Goal: Transaction & Acquisition: Download file/media

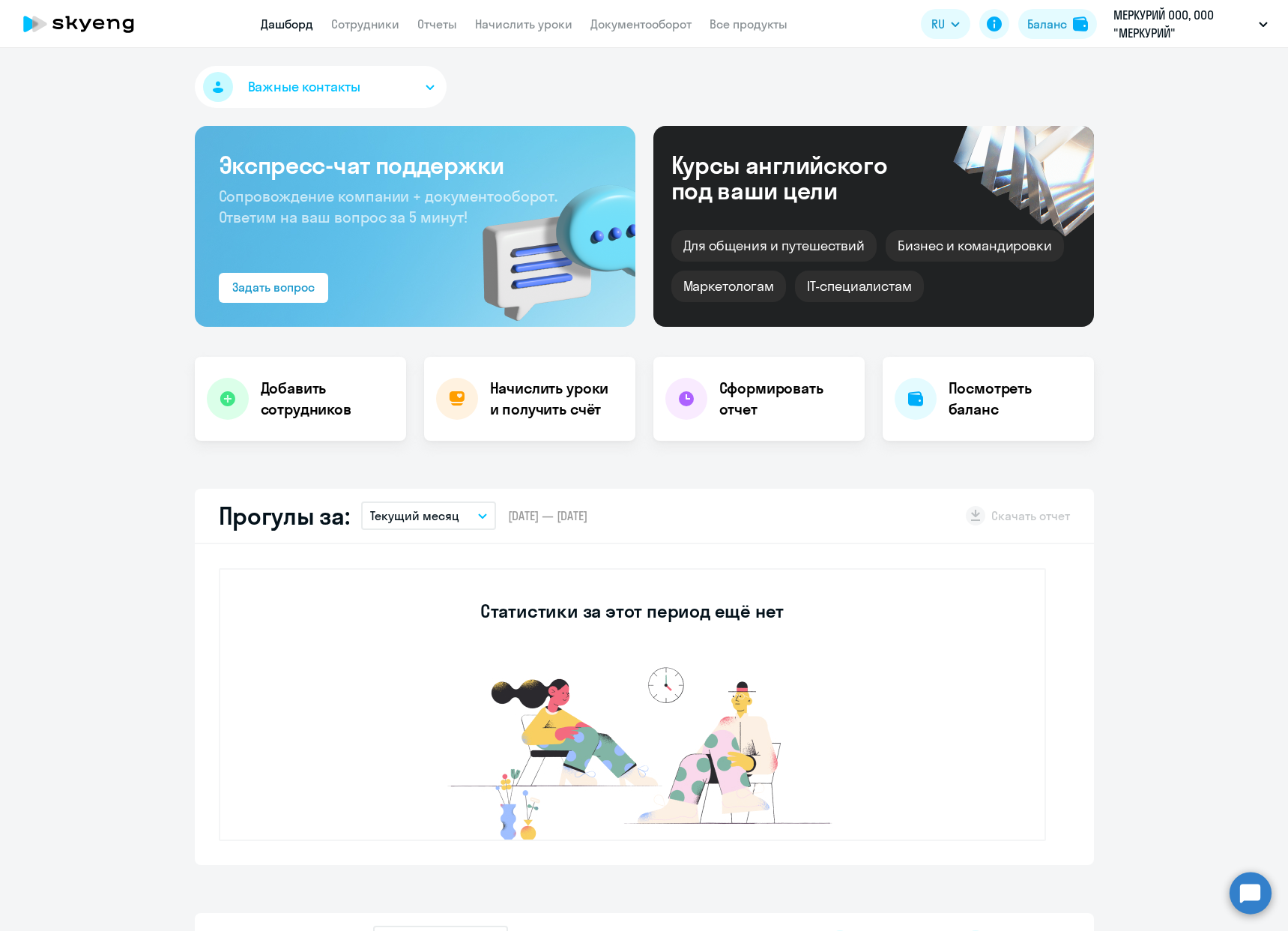
select select "30"
click at [650, 18] on link "Документооборот" at bounding box center [641, 23] width 101 height 15
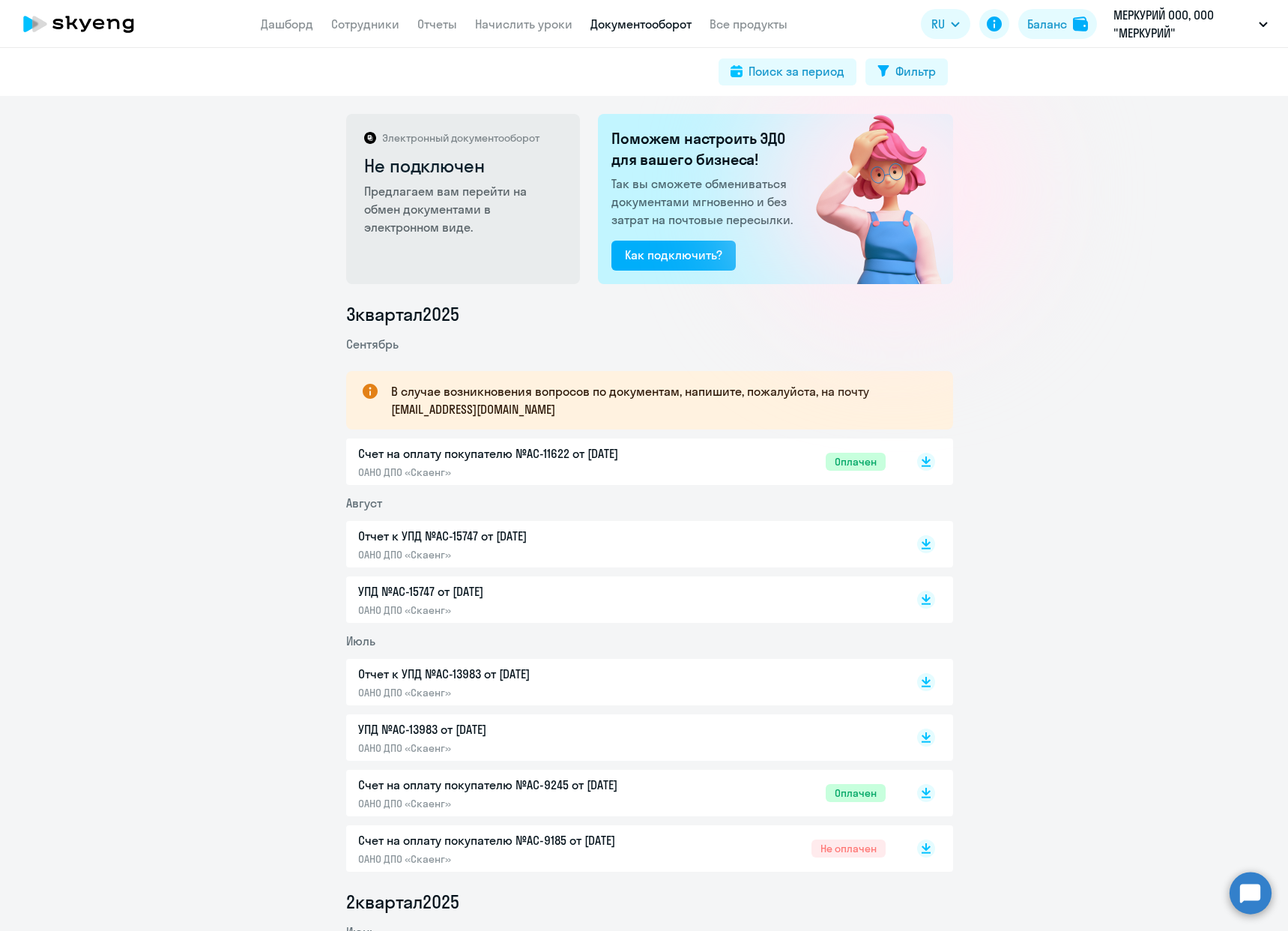
click at [443, 590] on p "УПД №AC-15747 от [DATE]" at bounding box center [515, 591] width 314 height 18
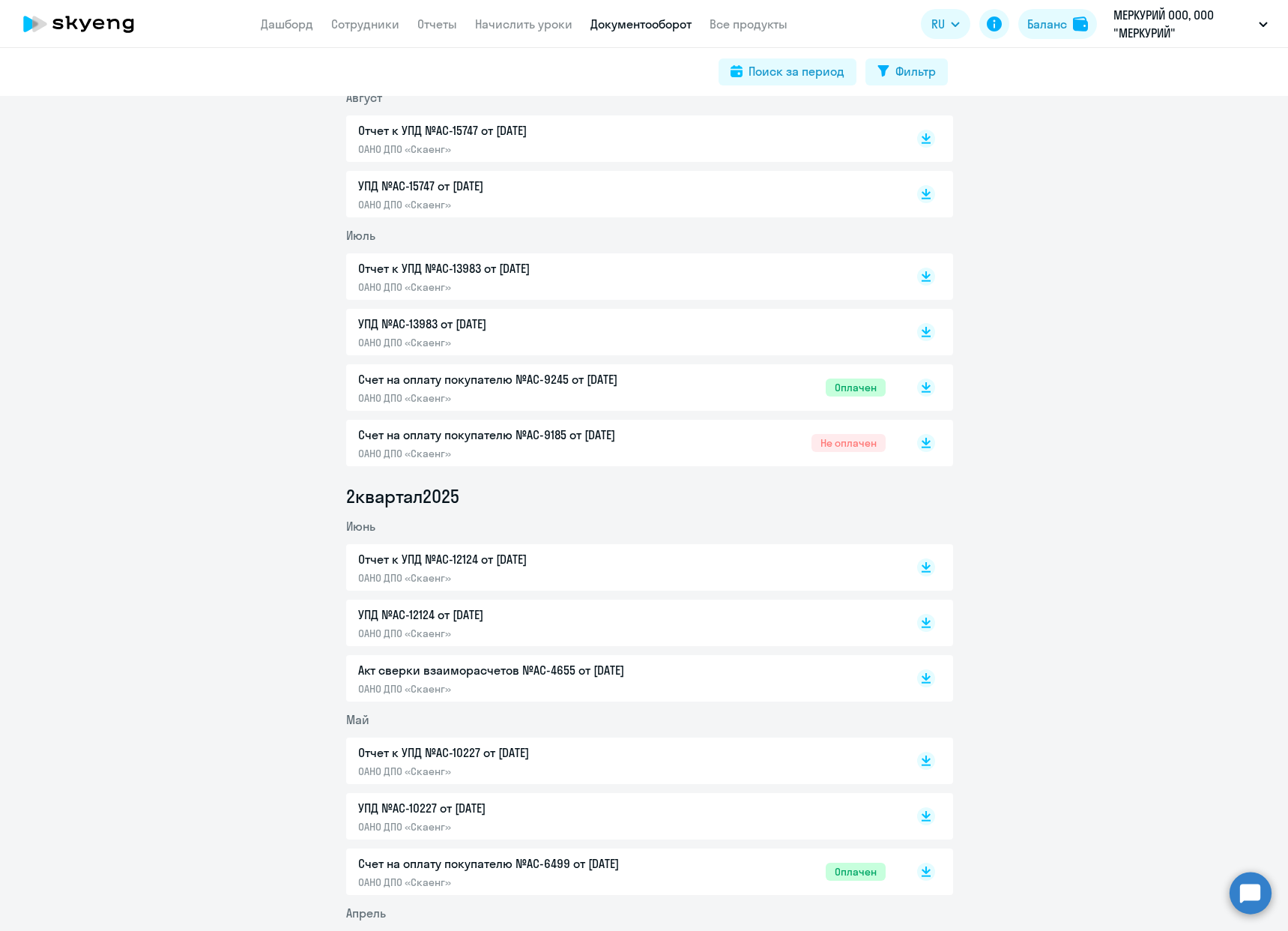
scroll to position [525, 0]
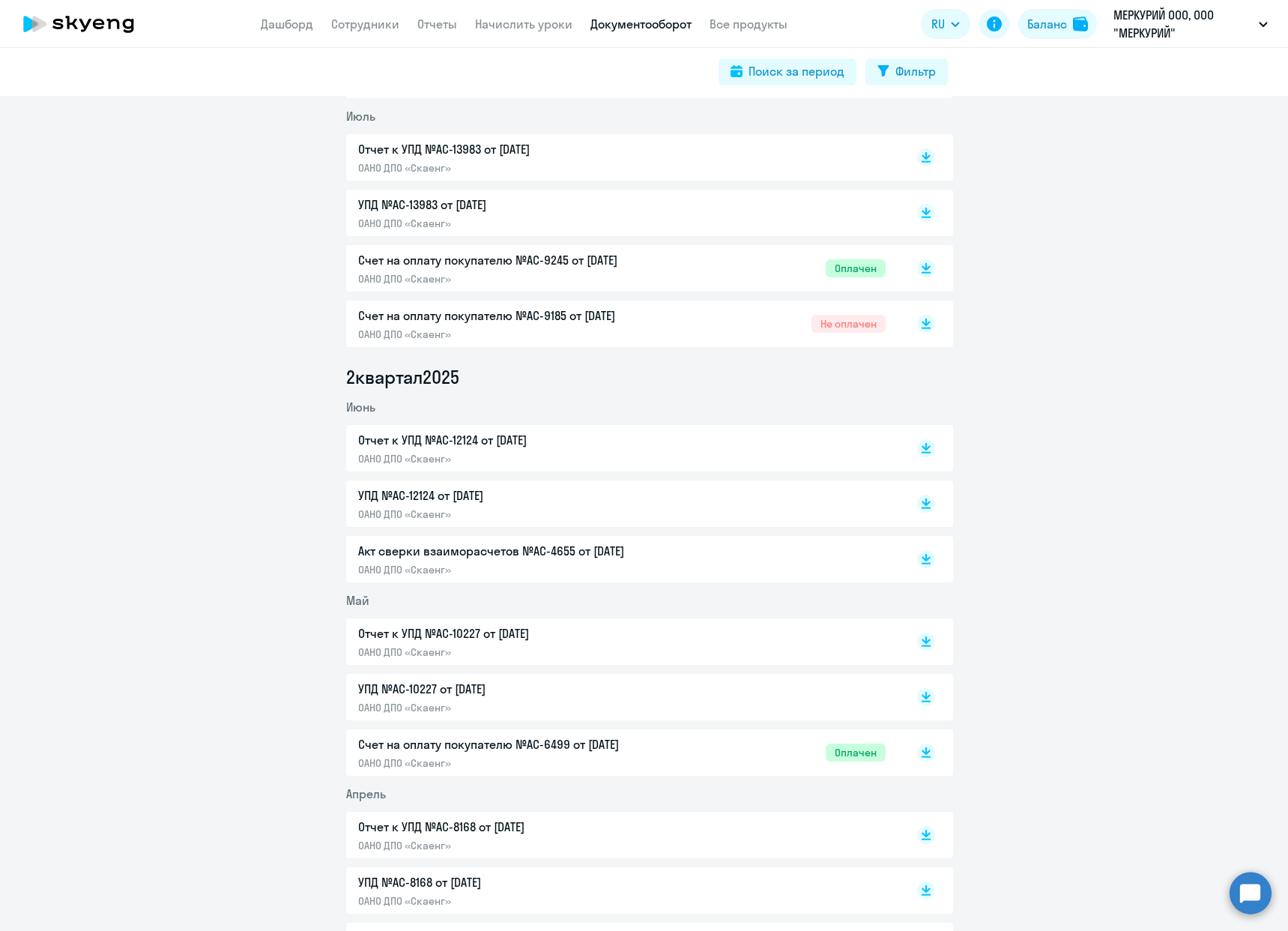
click at [547, 779] on ul "3 квартал [DATE] В случае возникновения вопросов по документам, напишите, пожал…" at bounding box center [649, 429] width 607 height 1302
click at [601, 570] on p "ОАНО ДПО «Скаенг»" at bounding box center [515, 569] width 314 height 14
click at [921, 563] on icon at bounding box center [926, 563] width 9 height 2
drag, startPoint x: 1096, startPoint y: 717, endPoint x: 1048, endPoint y: 709, distance: 48.7
click at [1096, 717] on div "3 квартал [DATE] В случае возникновения вопросов по документам, напишите, пожал…" at bounding box center [649, 429] width 1277 height 1302
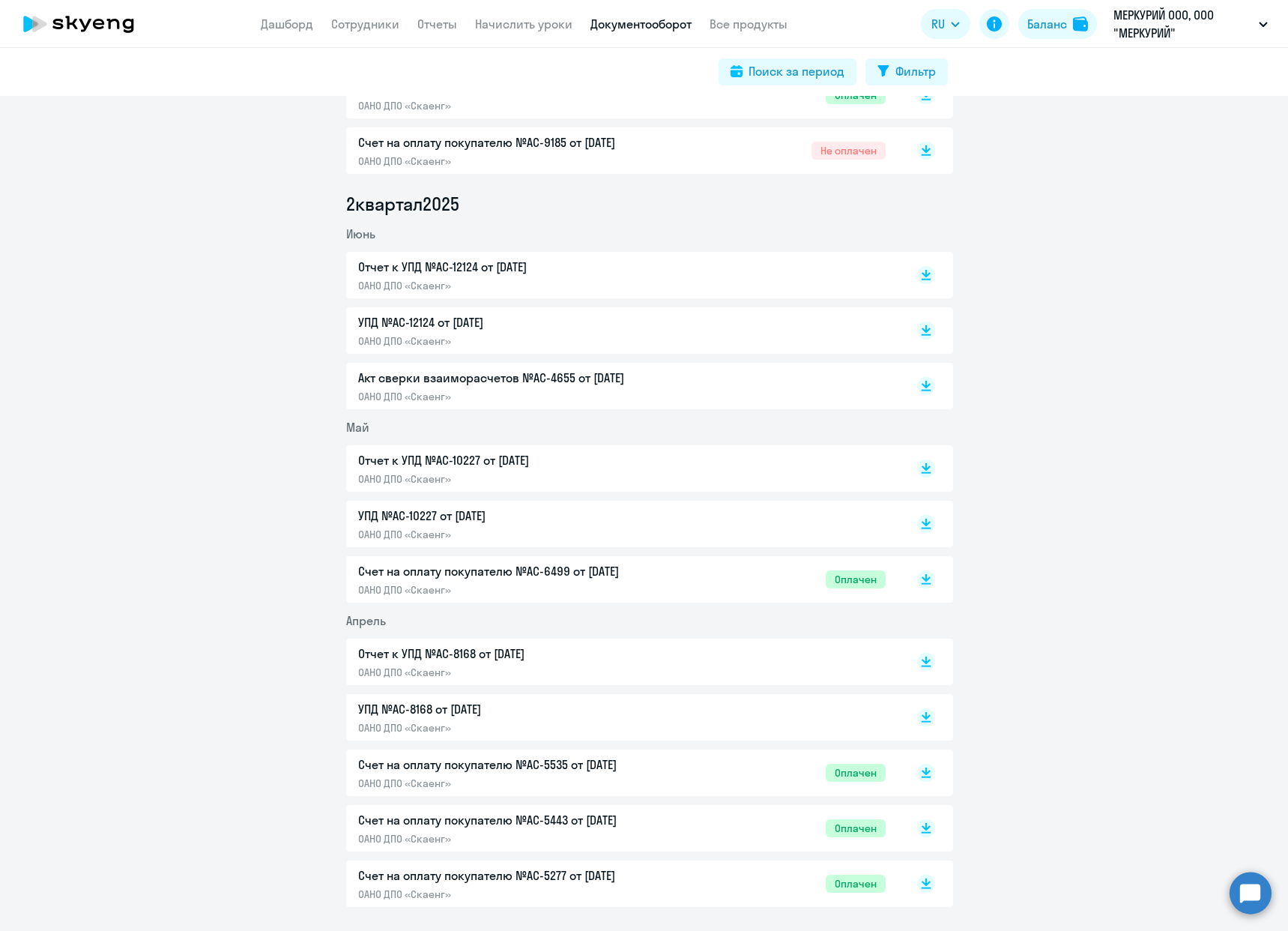
scroll to position [673, 0]
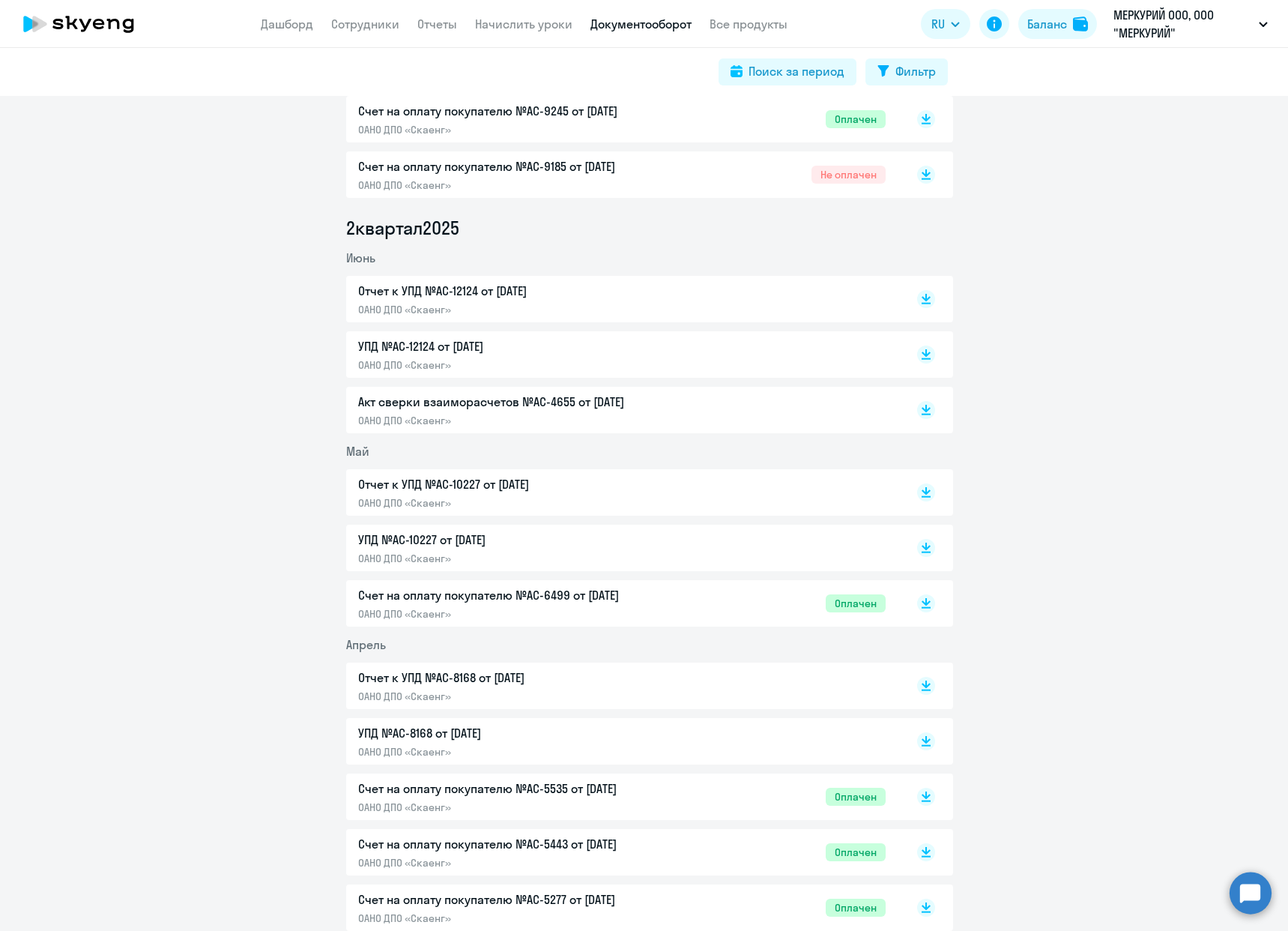
click at [278, 466] on div "3 квартал [DATE] В случае возникновения вопросов по документам, напишите, пожал…" at bounding box center [649, 279] width 1277 height 1302
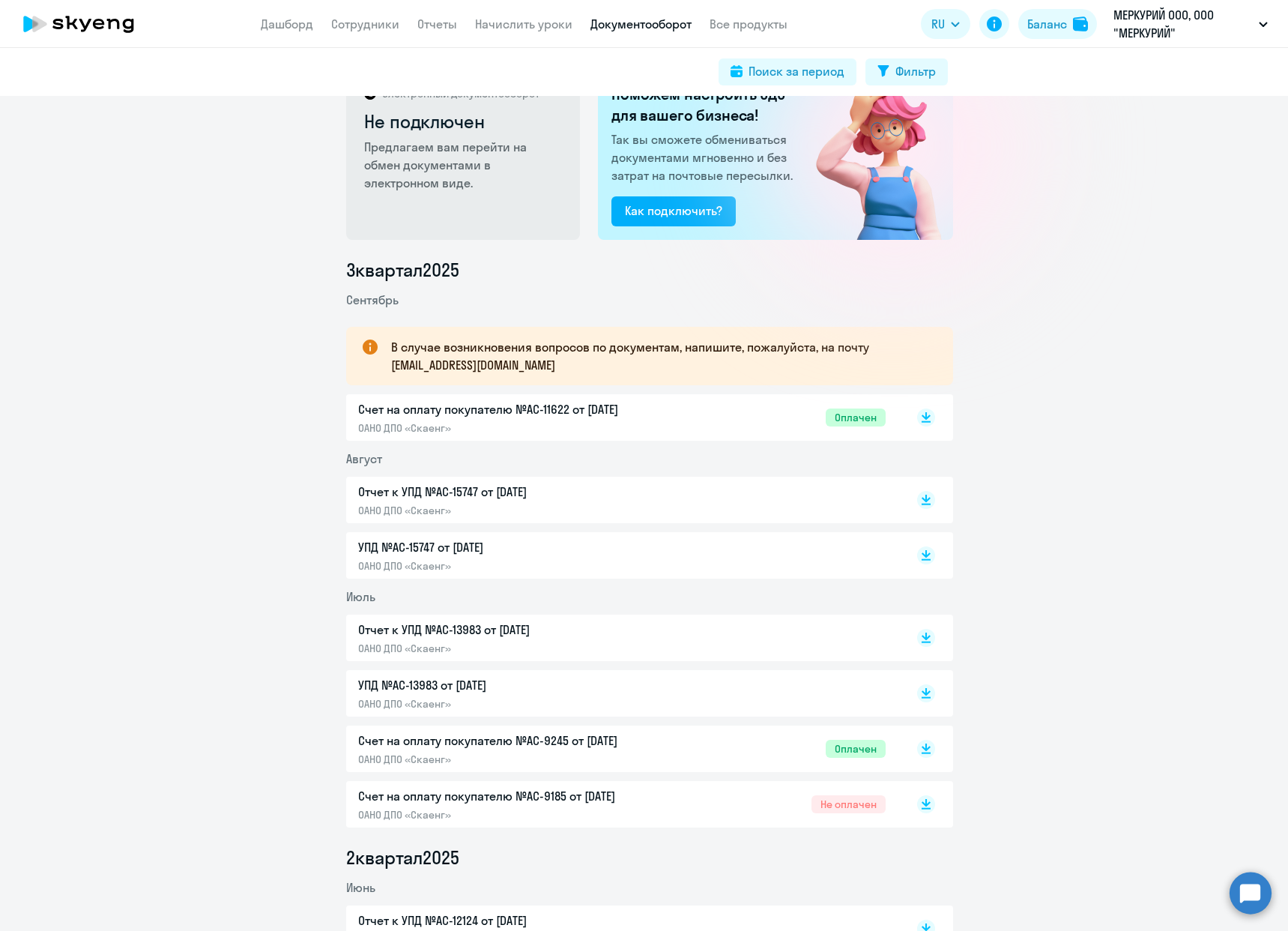
scroll to position [0, 0]
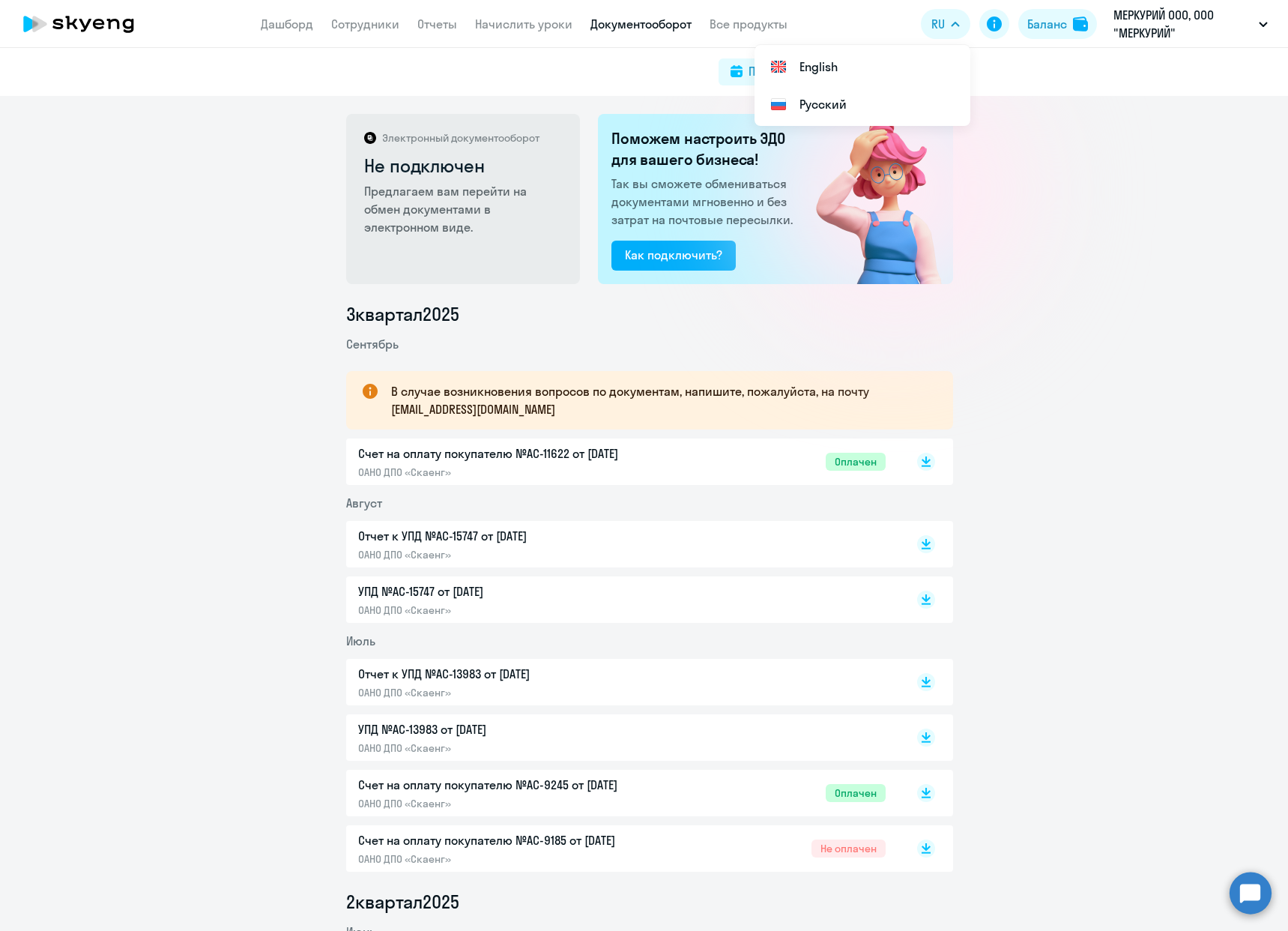
click at [670, 22] on link "Документооборот" at bounding box center [641, 23] width 101 height 15
click at [799, 70] on div "Поиск за период" at bounding box center [797, 70] width 96 height 18
select select "all"
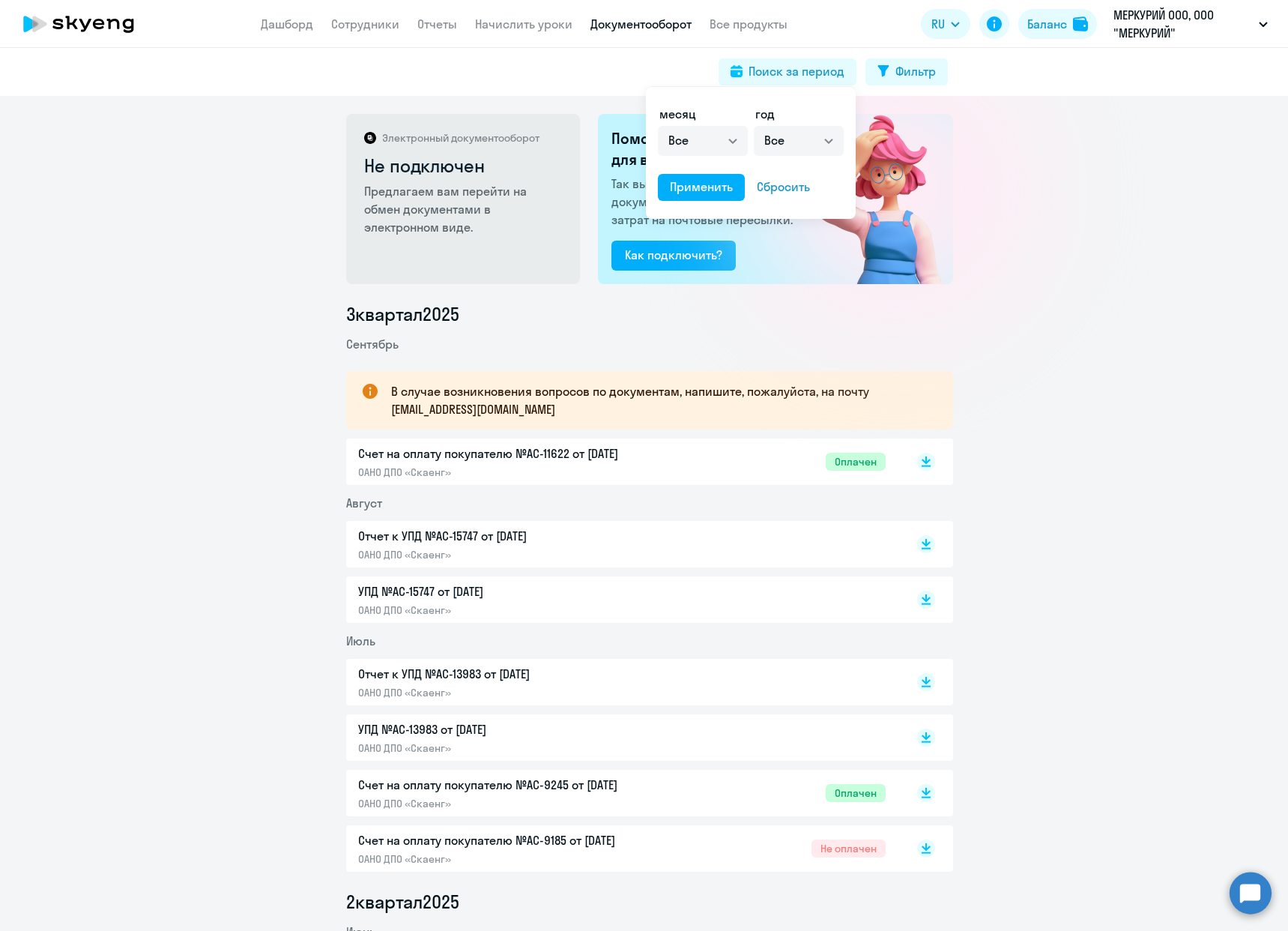
click at [982, 90] on div at bounding box center [644, 466] width 1288 height 931
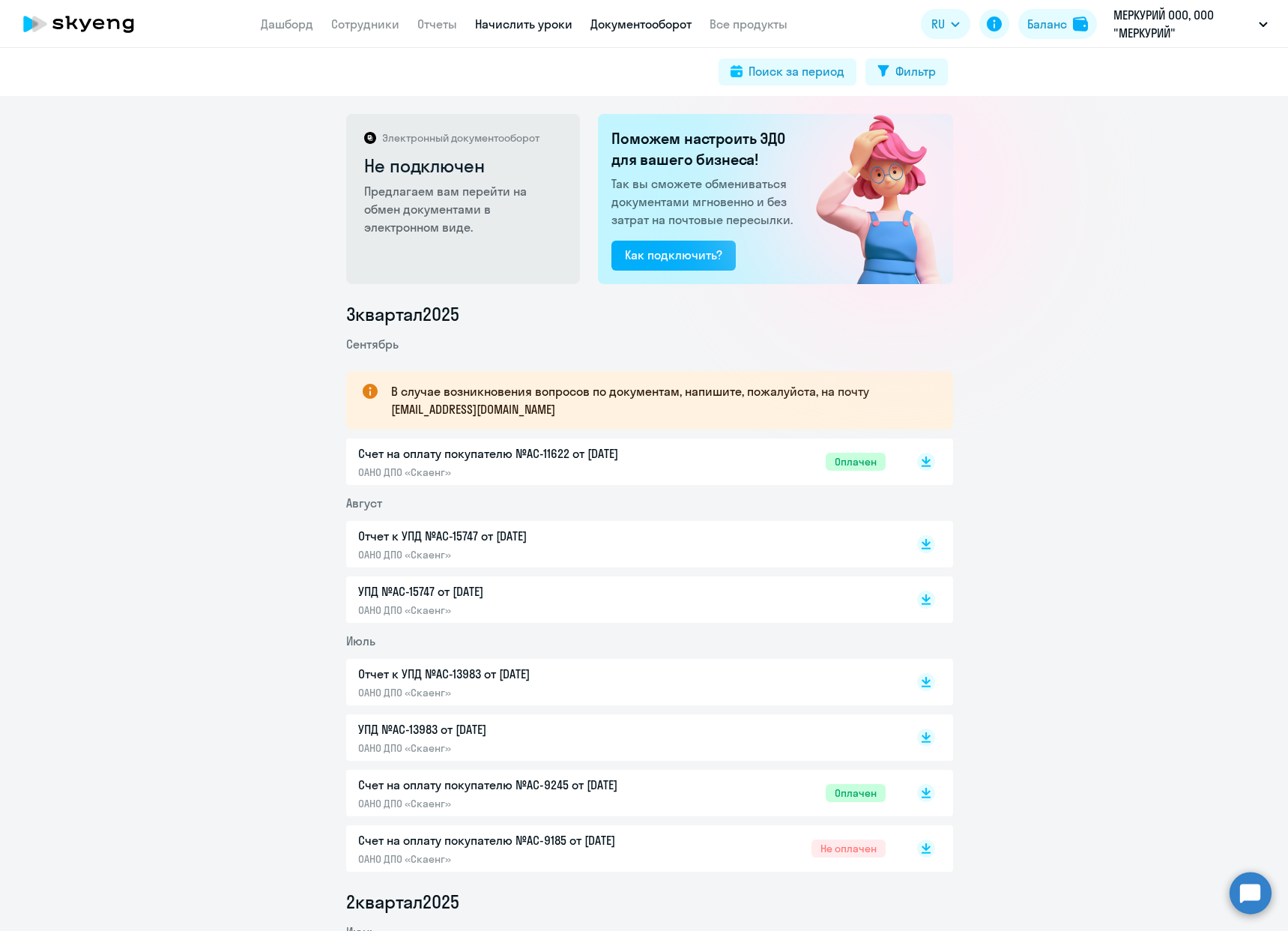
click at [510, 21] on link "Начислить уроки" at bounding box center [523, 23] width 97 height 15
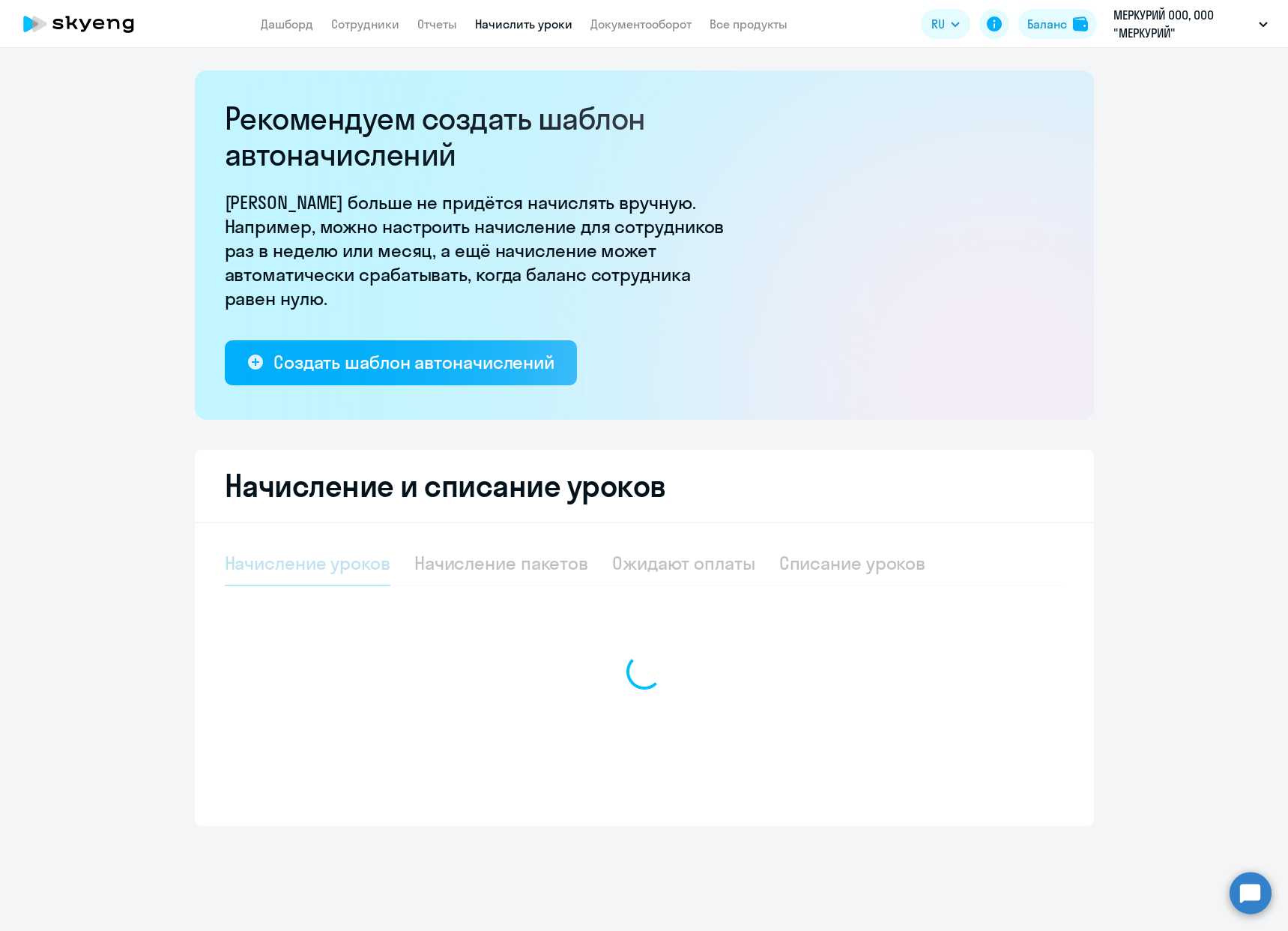
select select "10"
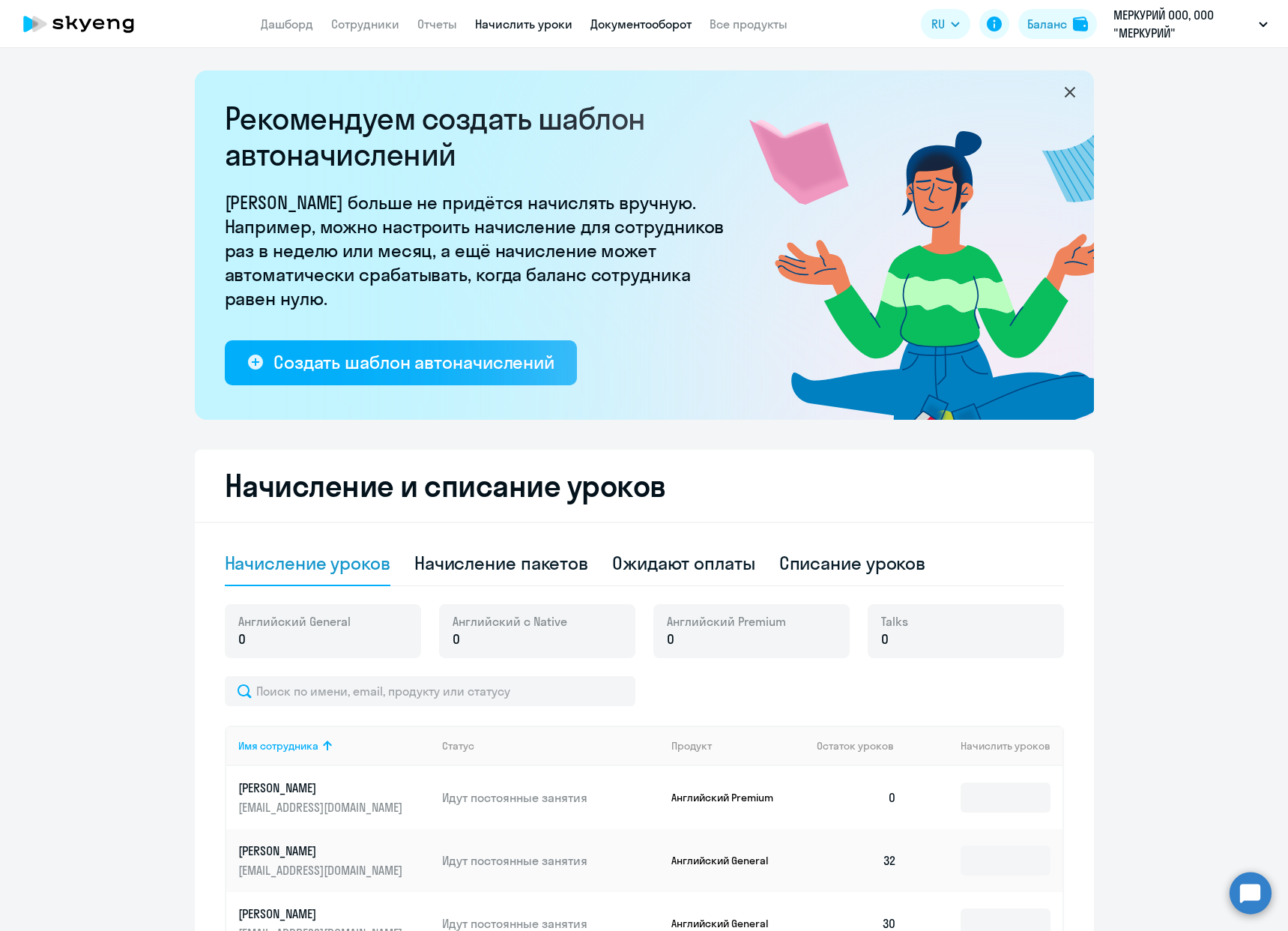
click at [669, 28] on link "Документооборот" at bounding box center [641, 23] width 101 height 15
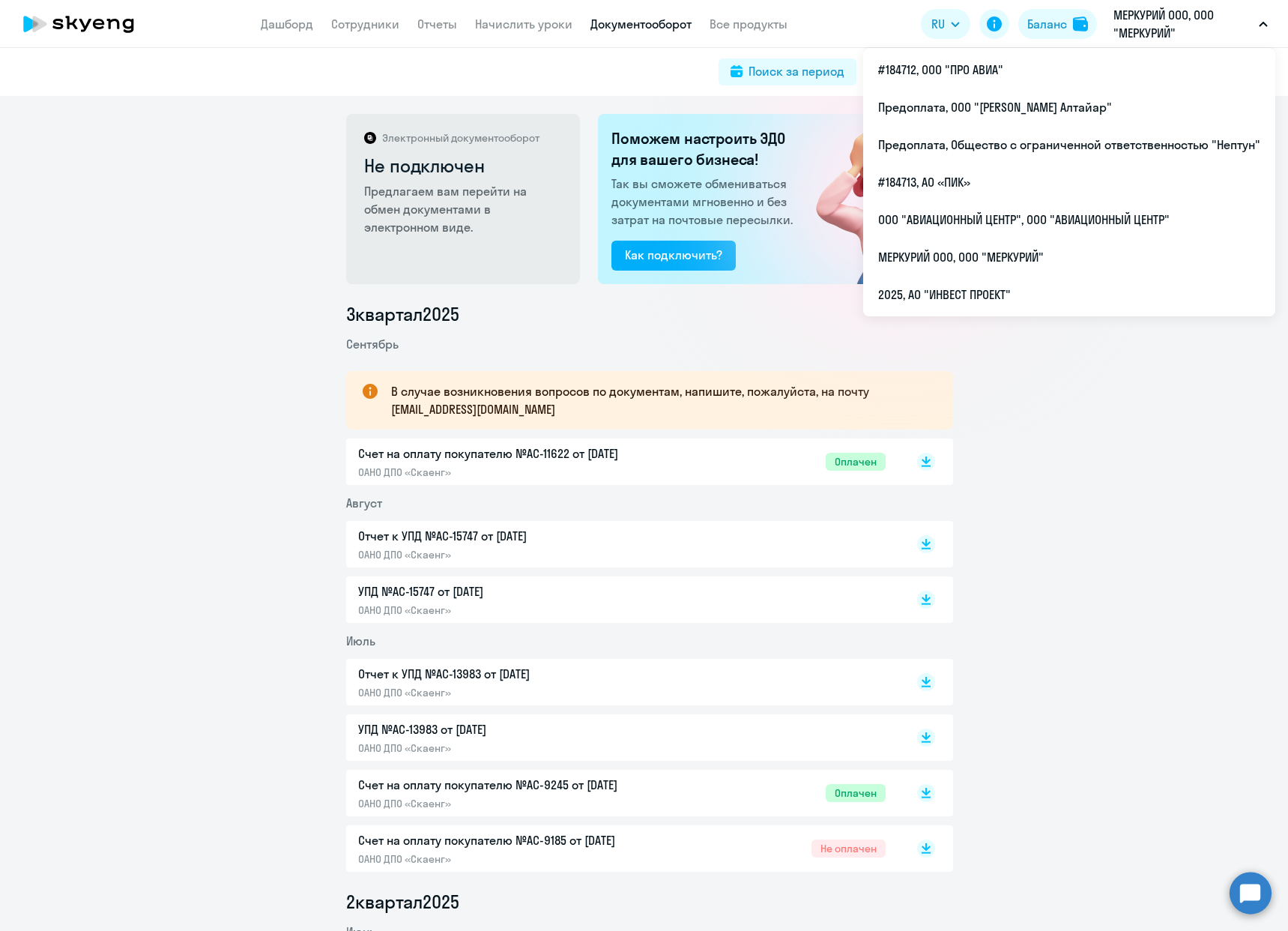
click at [1212, 30] on p "МЕРКУРИЙ ООО, ООО "МЕРКУРИЙ"" at bounding box center [1182, 24] width 139 height 36
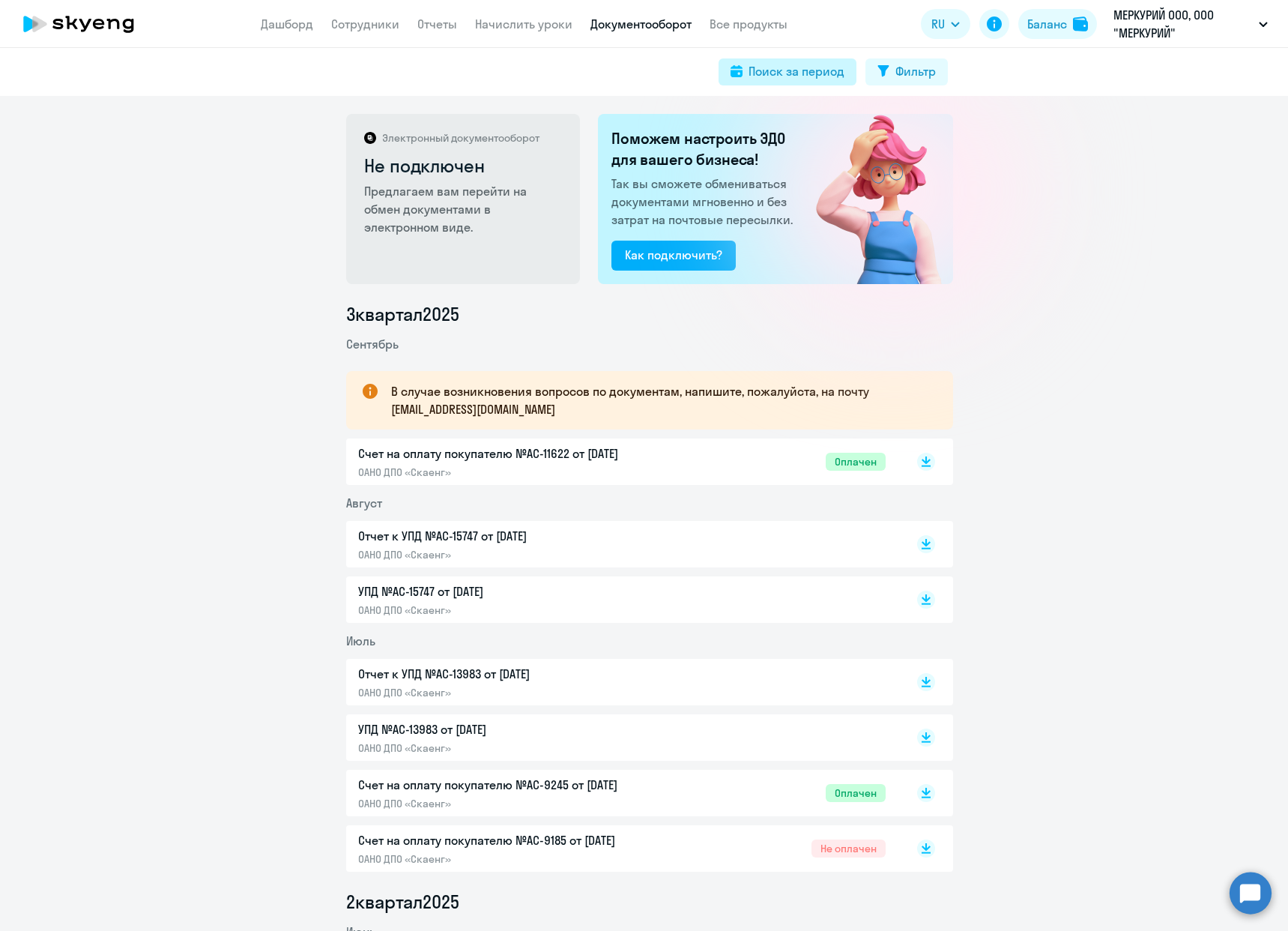
click at [738, 79] on button "Поиск за период" at bounding box center [787, 71] width 138 height 27
select select "all"
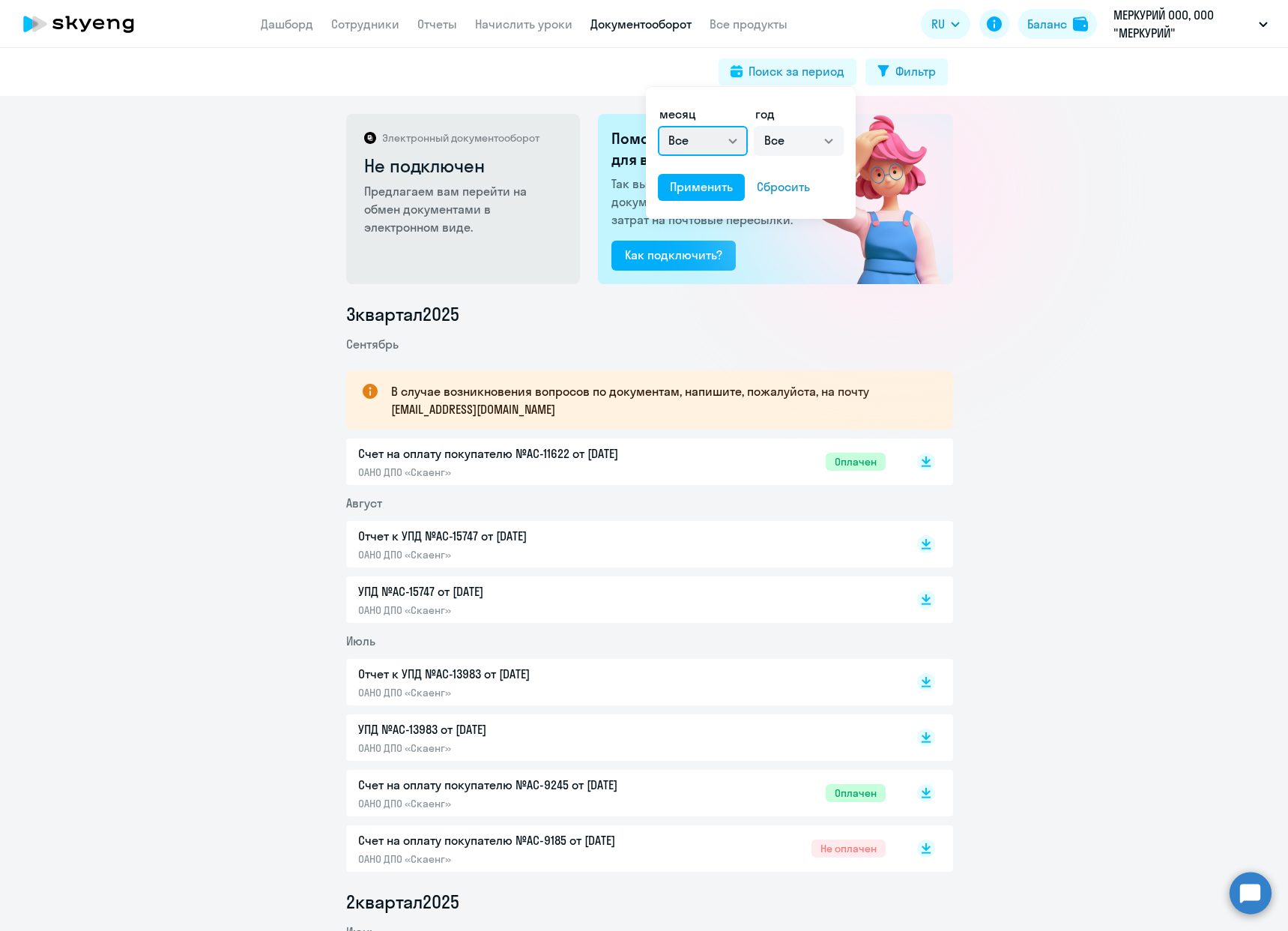
click at [743, 144] on select "Все январь февраль март апрель май июнь июль август сентябрь октябрь ноябрь дек…" at bounding box center [702, 141] width 90 height 30
click at [744, 108] on div "месяц" at bounding box center [702, 113] width 90 height 18
click at [802, 185] on div "Сбросить" at bounding box center [783, 186] width 53 height 18
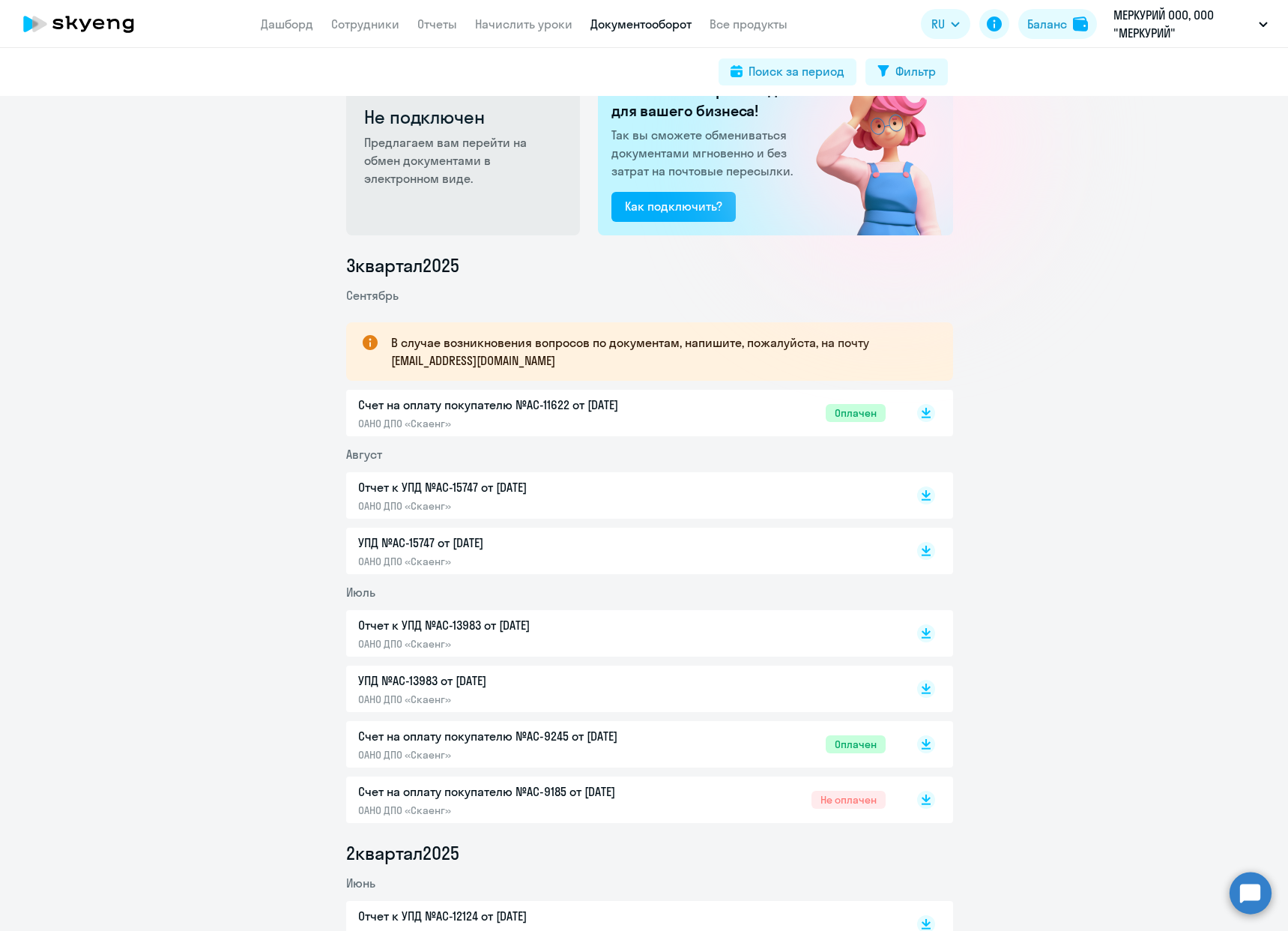
scroll to position [75, 0]
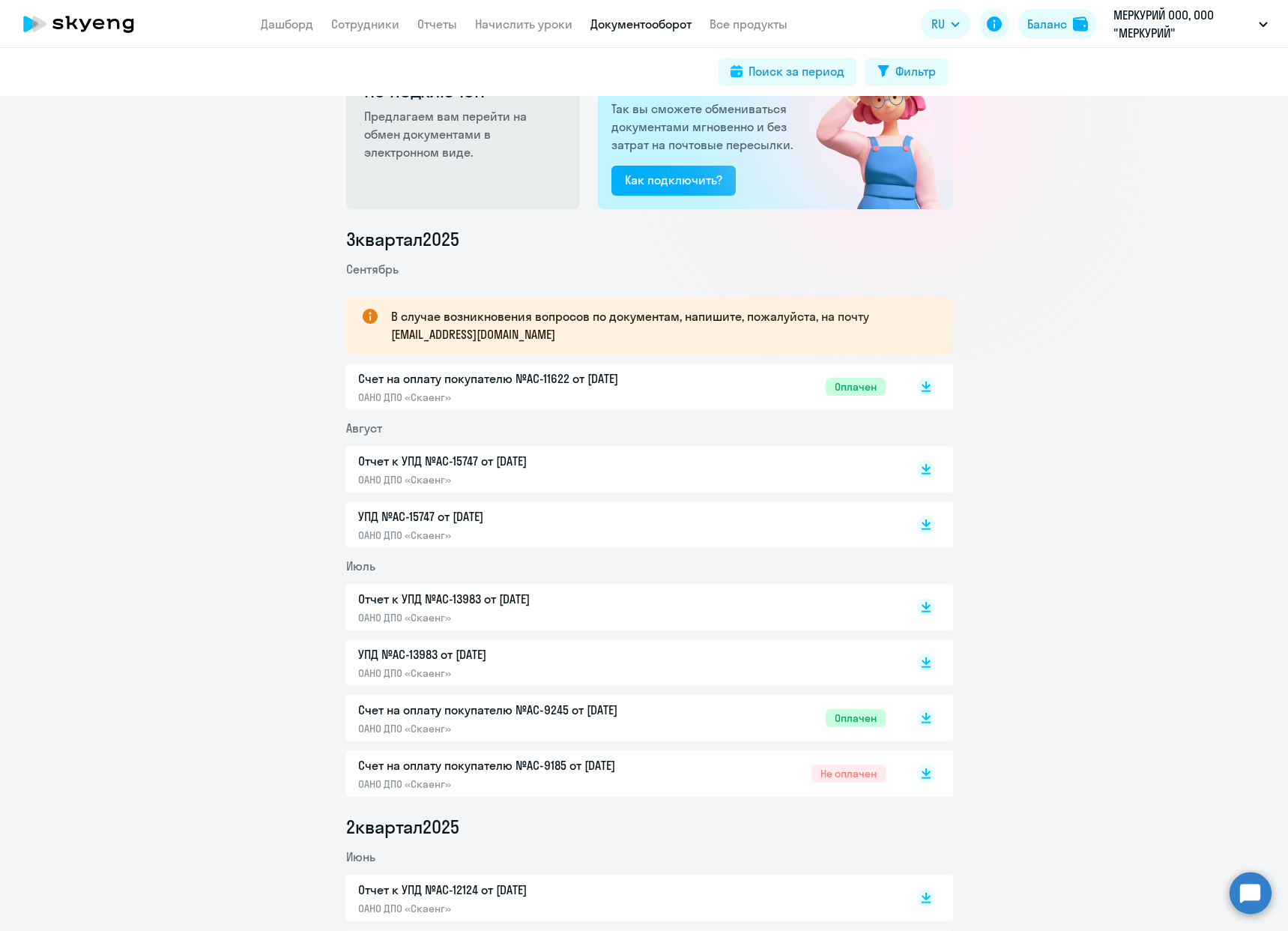
click at [415, 652] on p "УПД №AC-13983 от [DATE]" at bounding box center [515, 654] width 314 height 18
drag, startPoint x: 234, startPoint y: 533, endPoint x: 650, endPoint y: 244, distance: 506.5
click at [268, 508] on div "3 квартал [DATE] В случае возникновения вопросов по документам, напишите, пожал…" at bounding box center [649, 878] width 1277 height 1302
drag, startPoint x: 1095, startPoint y: 497, endPoint x: 1086, endPoint y: 497, distance: 9.0
click at [1095, 497] on div "3 квартал [DATE] В случае возникновения вопросов по документам, напишите, пожал…" at bounding box center [649, 878] width 1277 height 1302
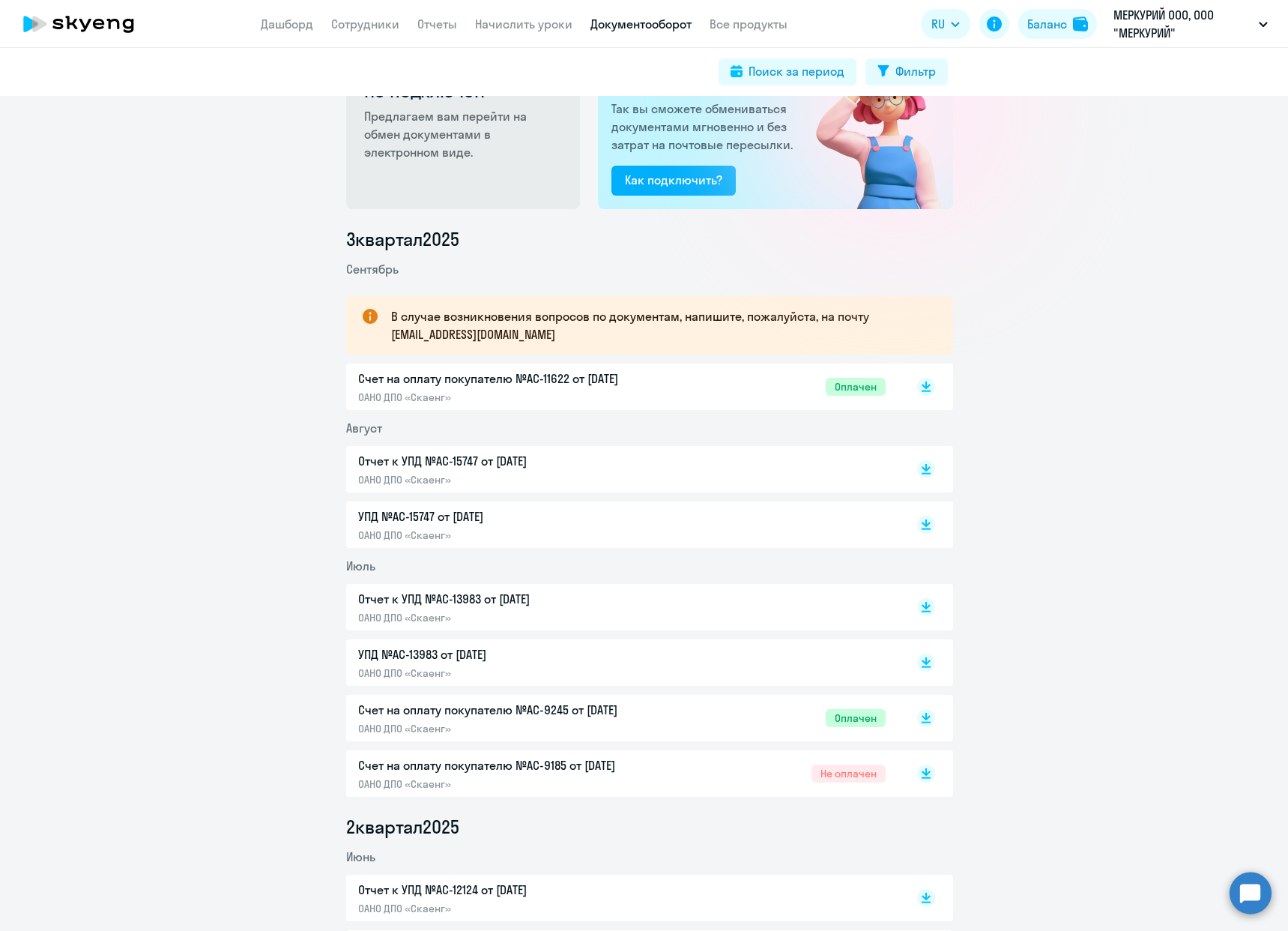
drag, startPoint x: 920, startPoint y: 529, endPoint x: 911, endPoint y: 528, distance: 9.1
click at [921, 528] on icon at bounding box center [926, 529] width 9 height 2
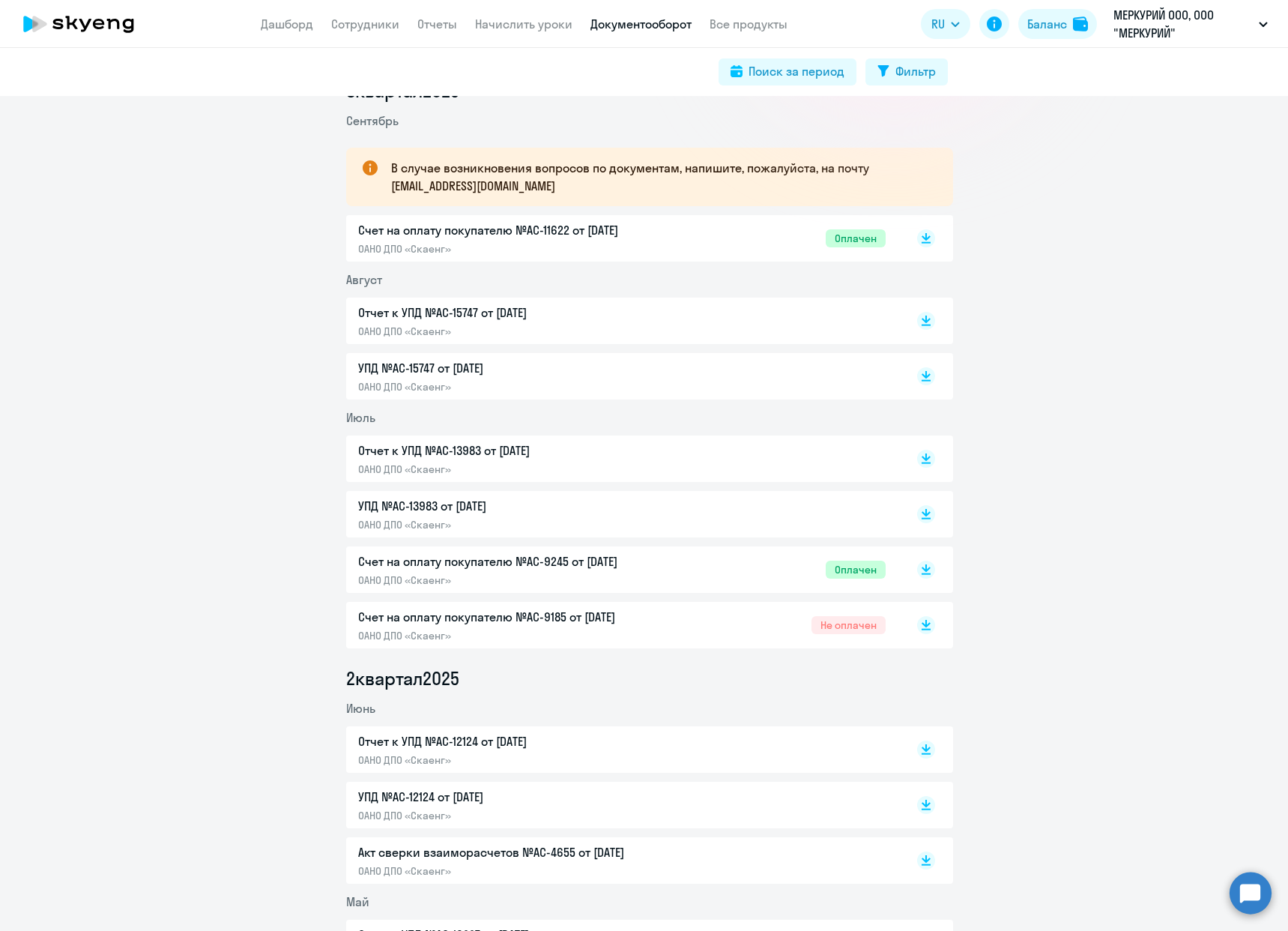
scroll to position [225, 0]
click at [921, 508] on icon at bounding box center [926, 509] width 9 height 8
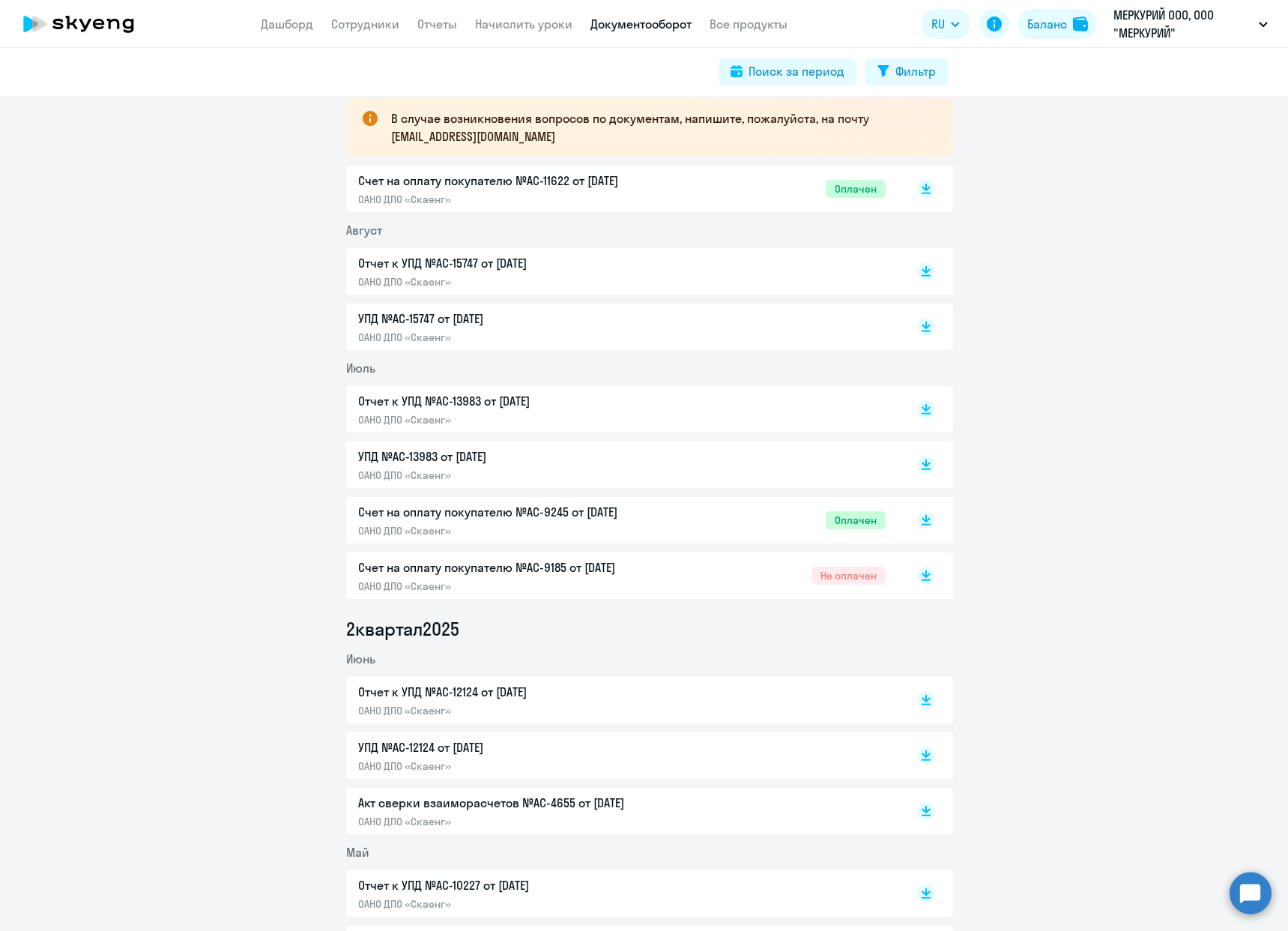
scroll to position [300, 0]
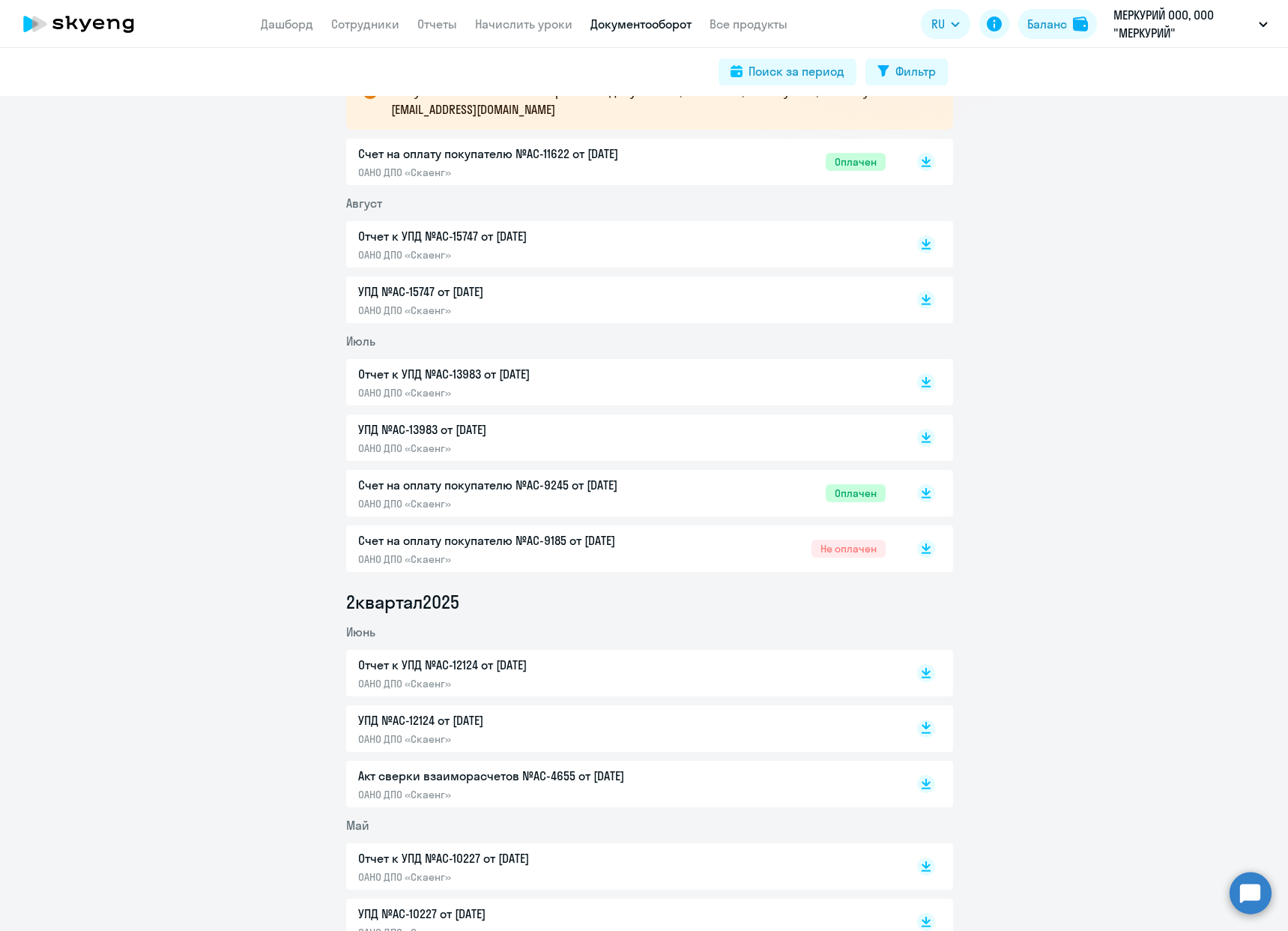
click at [922, 734] on rect at bounding box center [926, 727] width 18 height 18
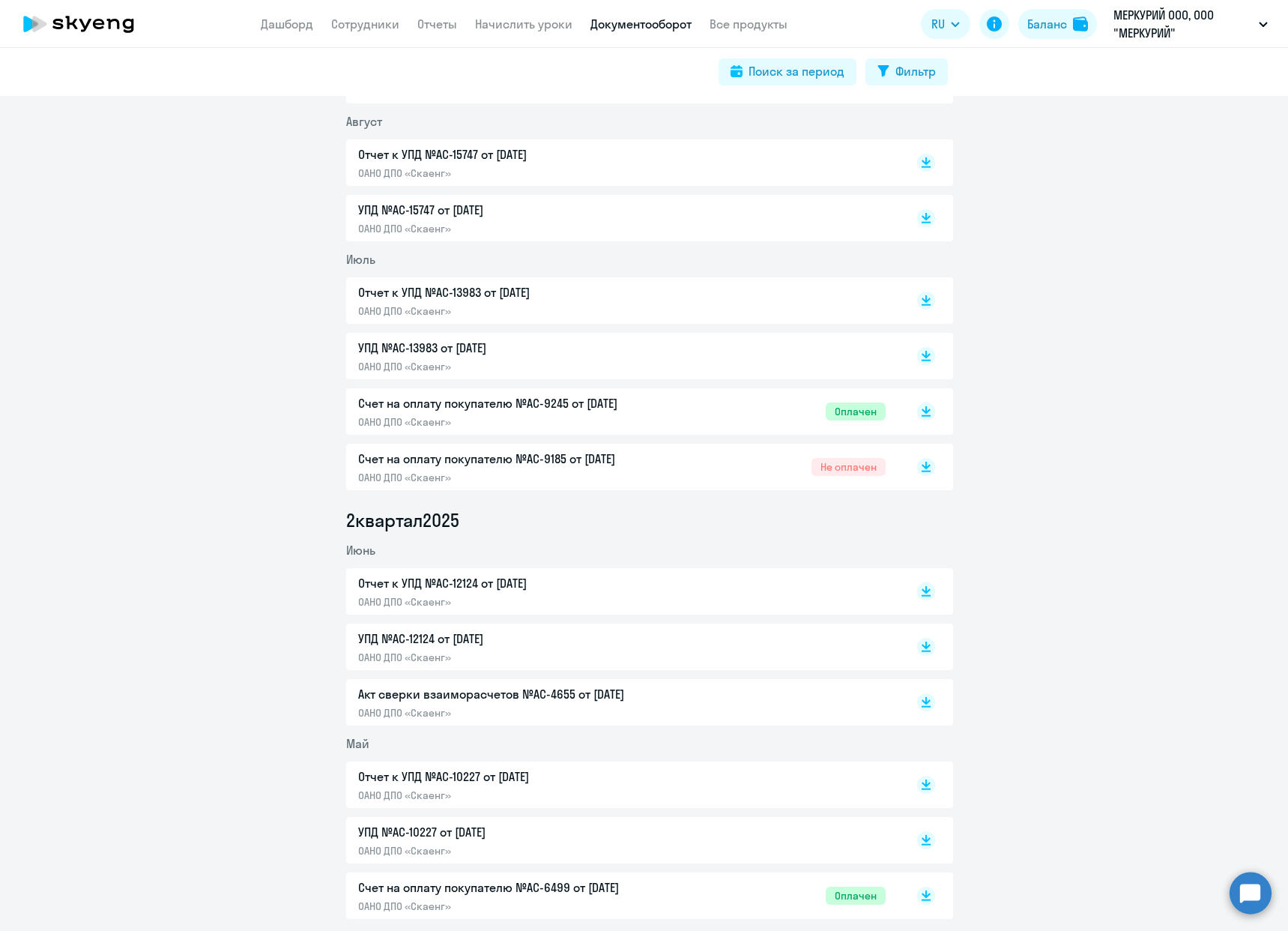
scroll to position [525, 0]
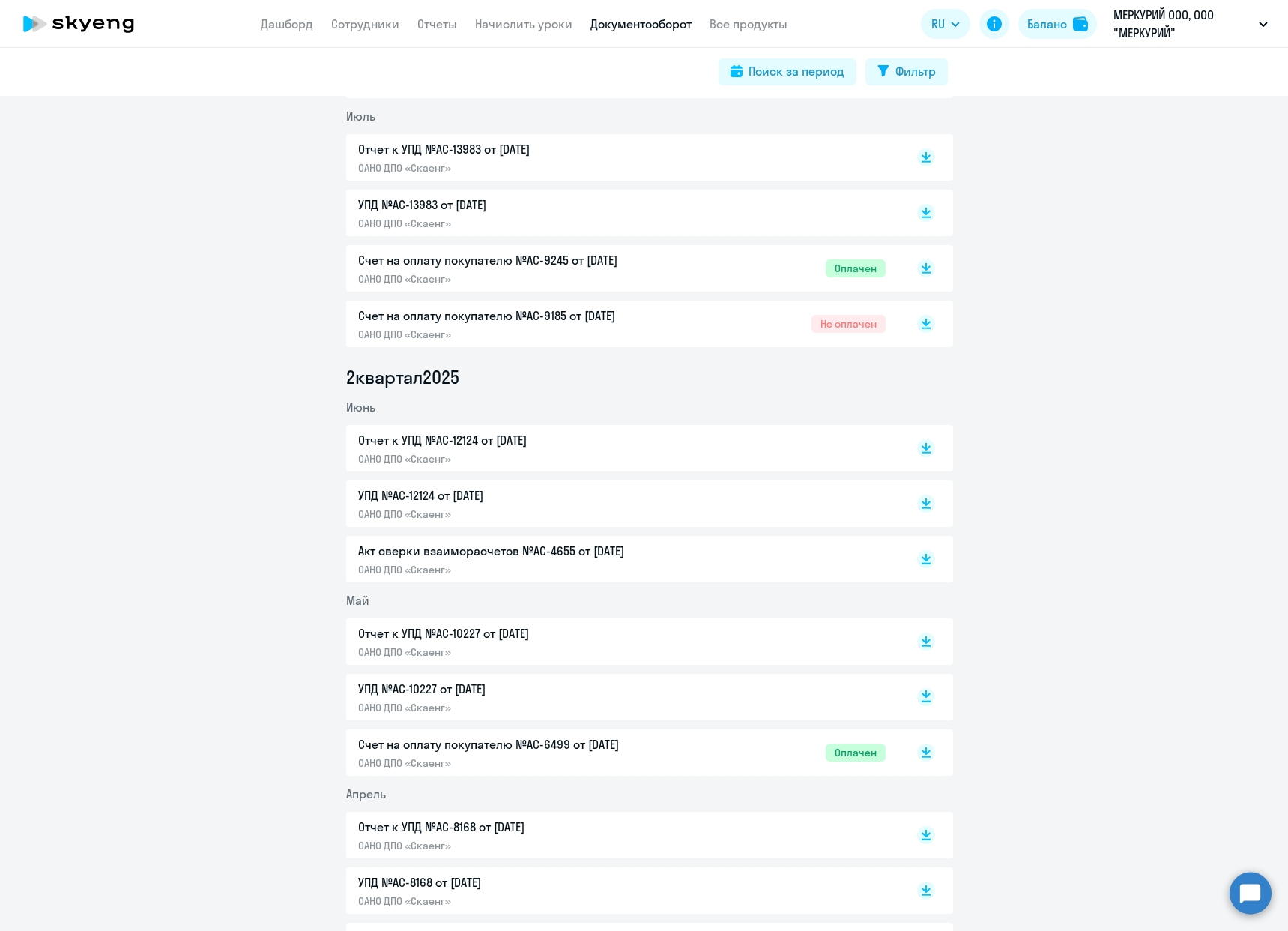
click at [923, 698] on rect at bounding box center [926, 697] width 18 height 18
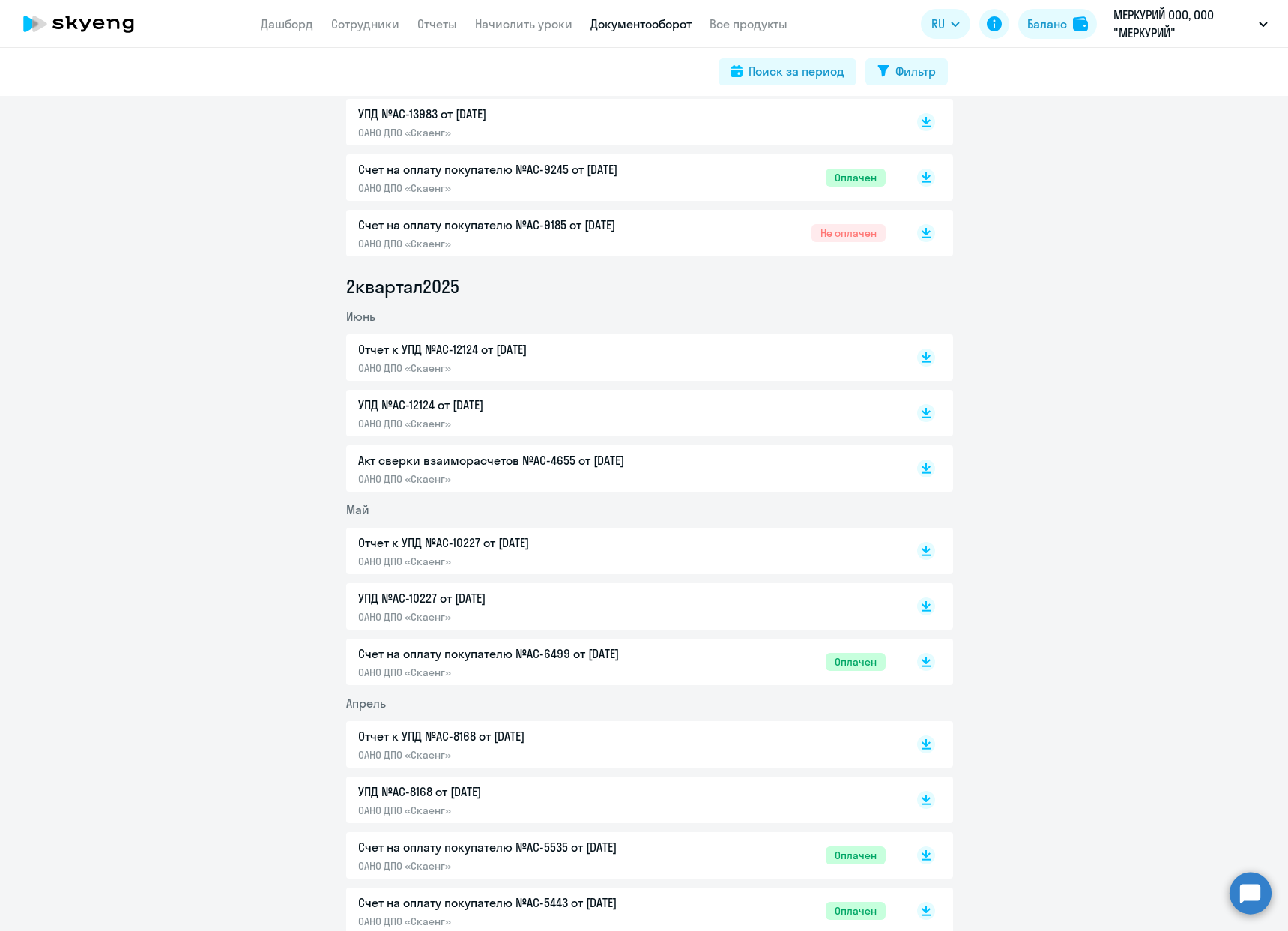
scroll to position [749, 0]
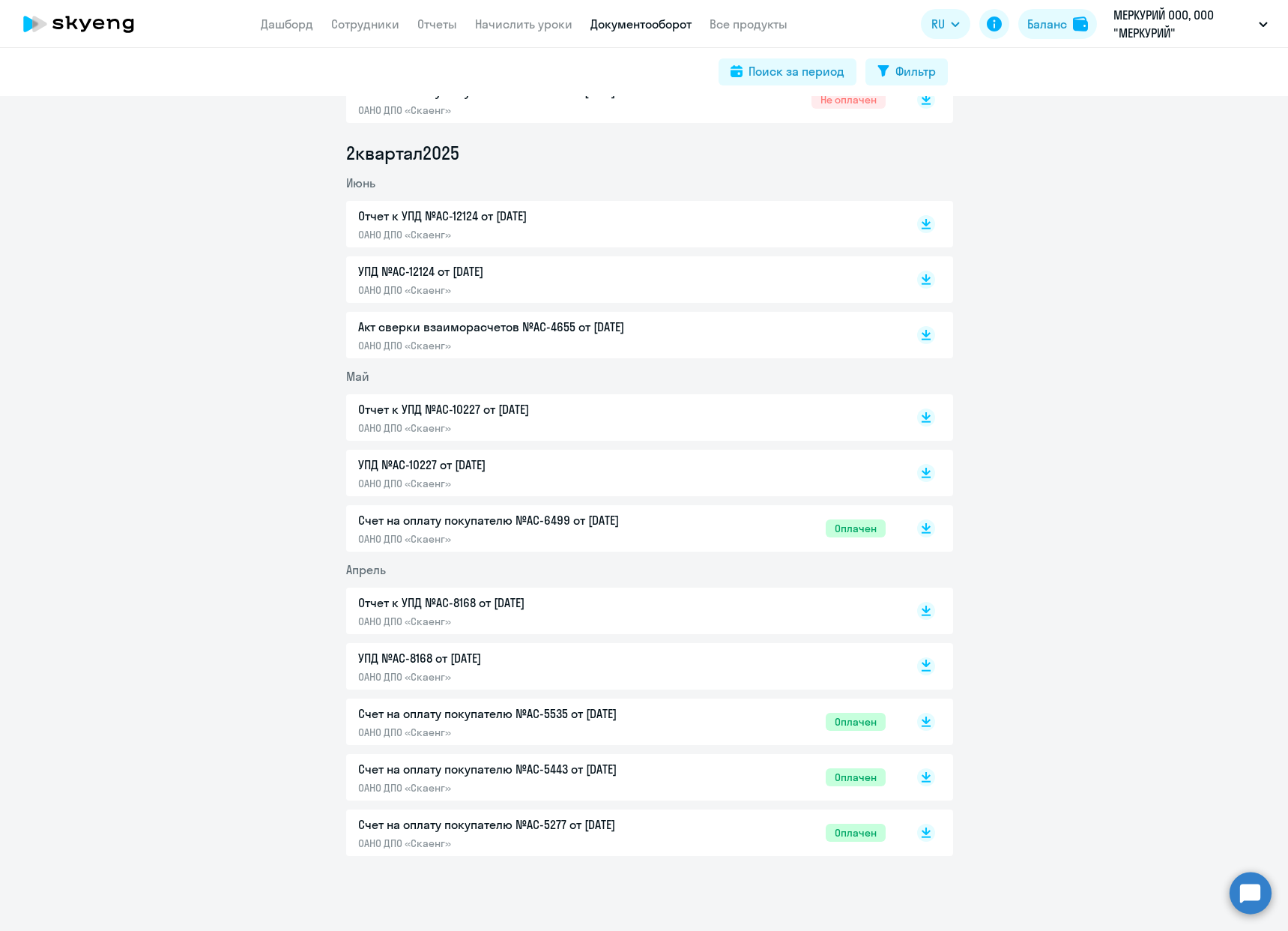
click at [917, 668] on rect at bounding box center [926, 666] width 18 height 18
drag, startPoint x: 1259, startPoint y: 800, endPoint x: 1254, endPoint y: 784, distance: 16.8
click at [1259, 800] on div "3 квартал [DATE] В случае возникновения вопросов по документам, напишите, пожал…" at bounding box center [649, 204] width 1277 height 1302
click at [185, 292] on div "3 квартал [DATE] В случае возникновения вопросов по документам, напишите, пожал…" at bounding box center [649, 204] width 1277 height 1302
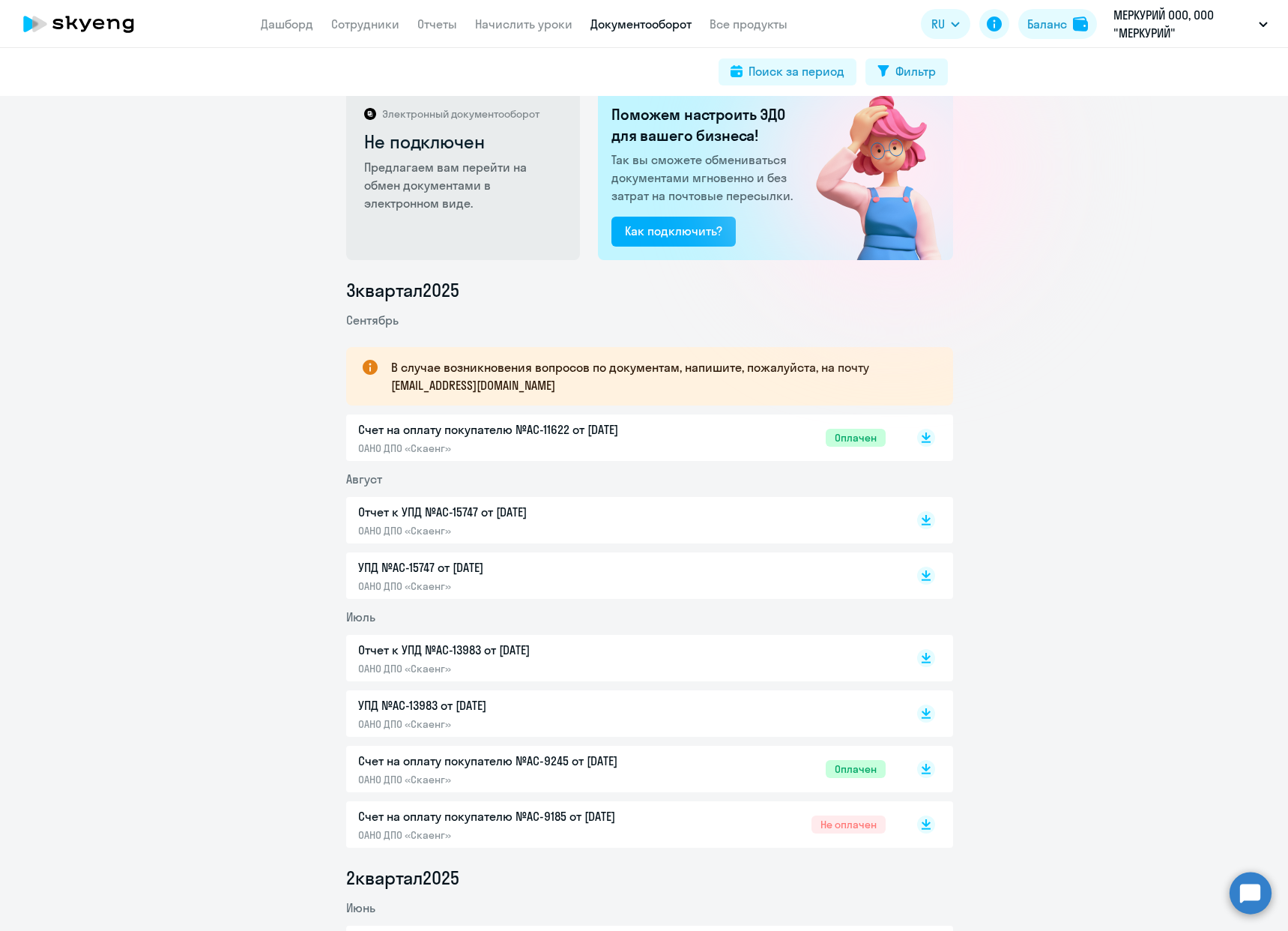
scroll to position [0, 0]
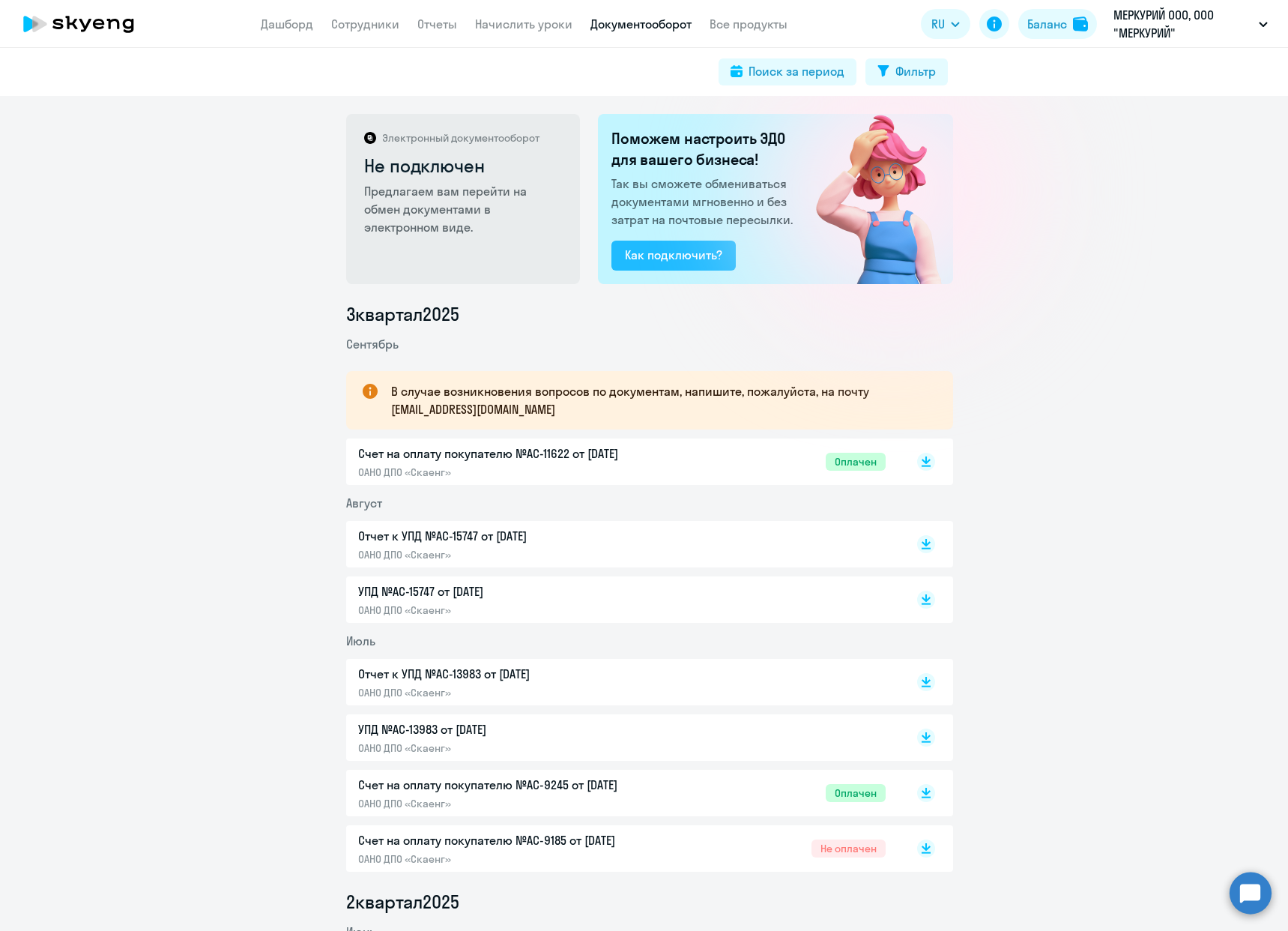
click at [662, 263] on div "Как подключить?" at bounding box center [673, 254] width 97 height 18
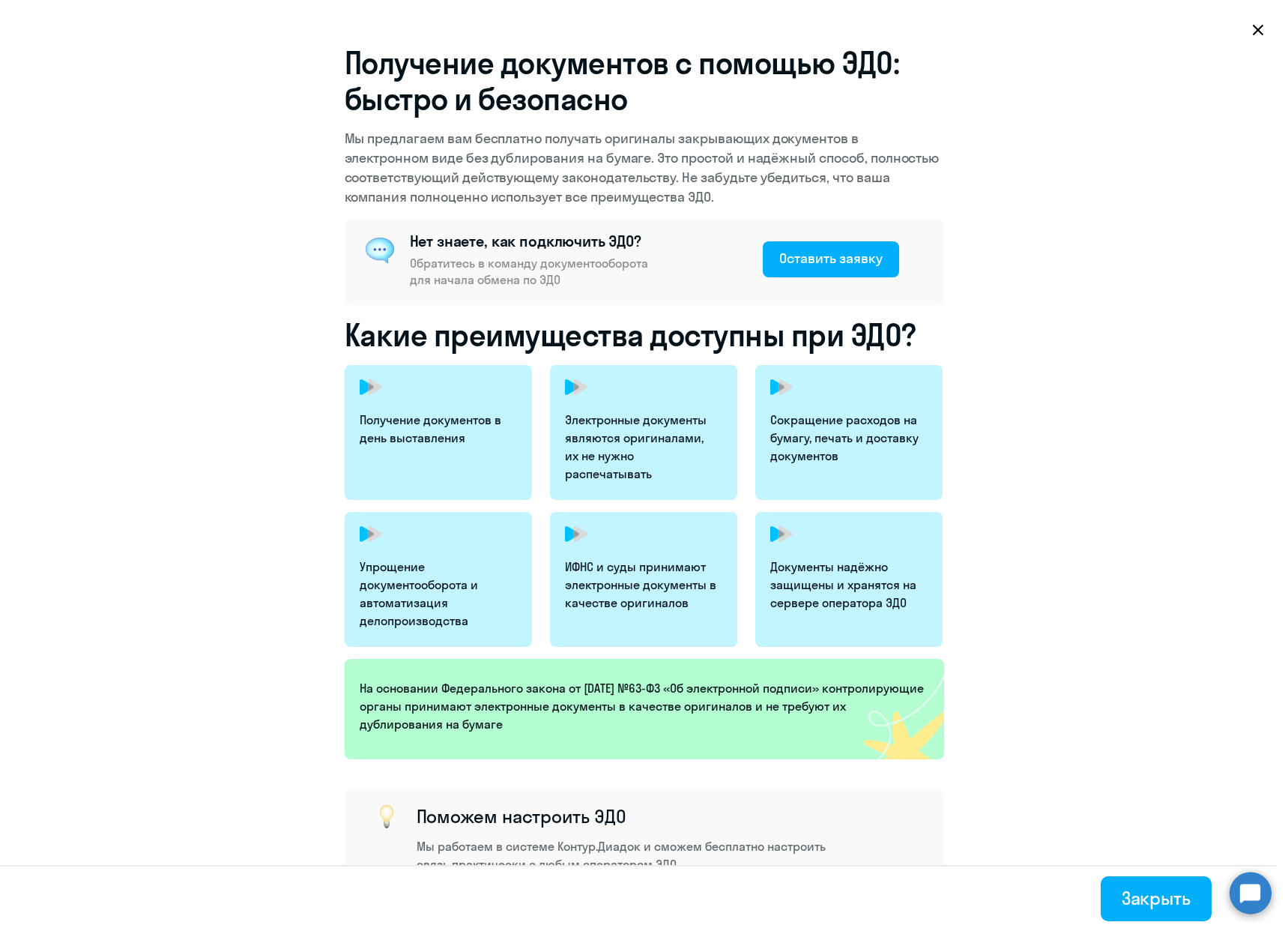
select select "10"
click at [1261, 30] on icon at bounding box center [1258, 30] width 12 height 12
